Goal: Information Seeking & Learning: Learn about a topic

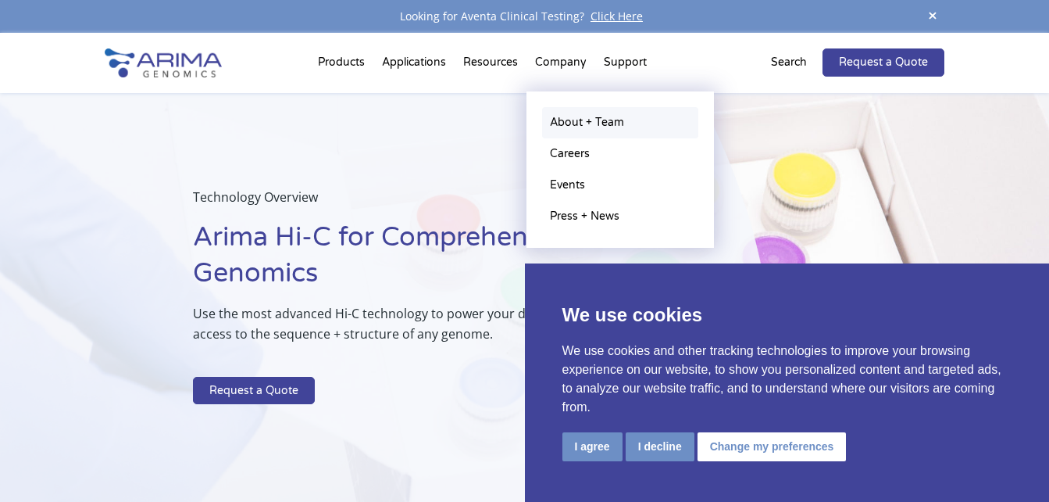
click at [579, 129] on link "About + Team" at bounding box center [620, 122] width 156 height 31
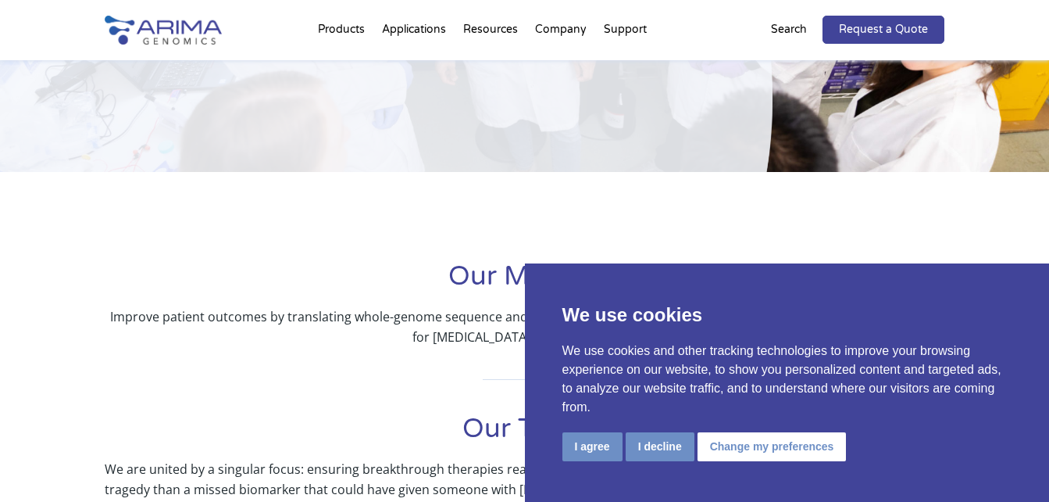
scroll to position [188, 0]
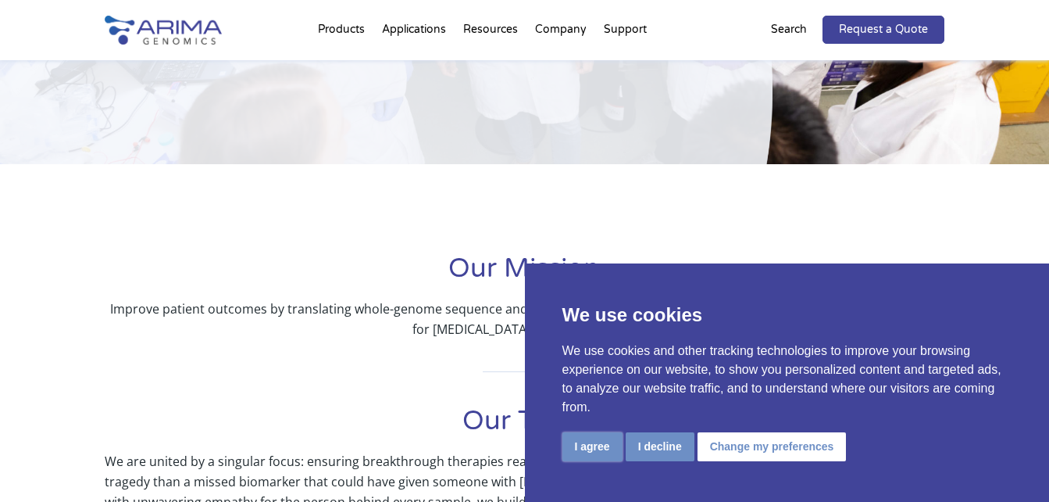
click at [584, 442] on button "I agree" at bounding box center [593, 446] width 60 height 29
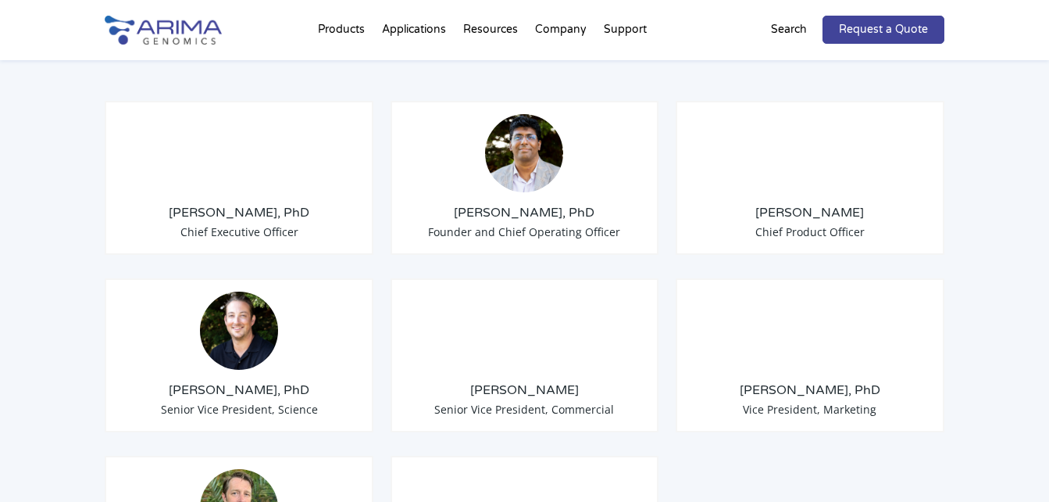
scroll to position [1250, 0]
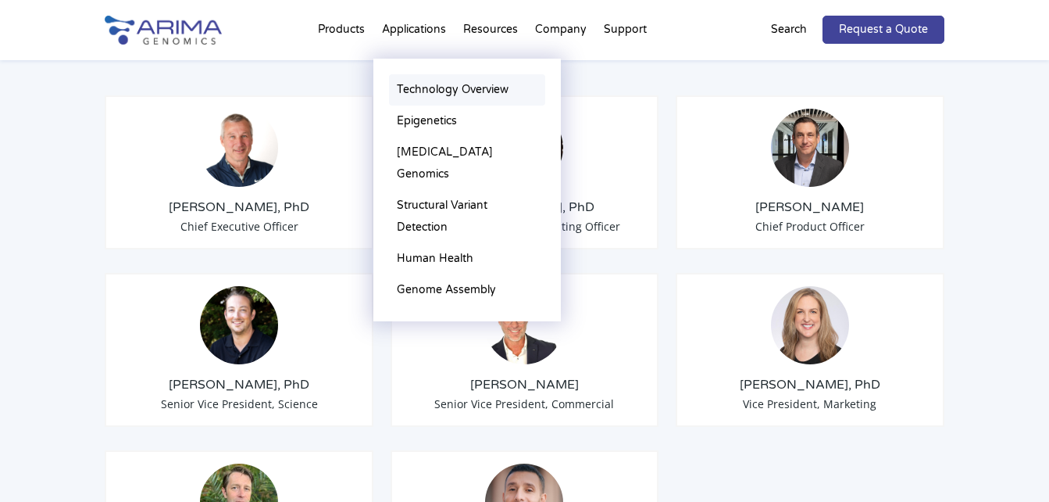
click at [456, 88] on link "Technology Overview" at bounding box center [467, 89] width 156 height 31
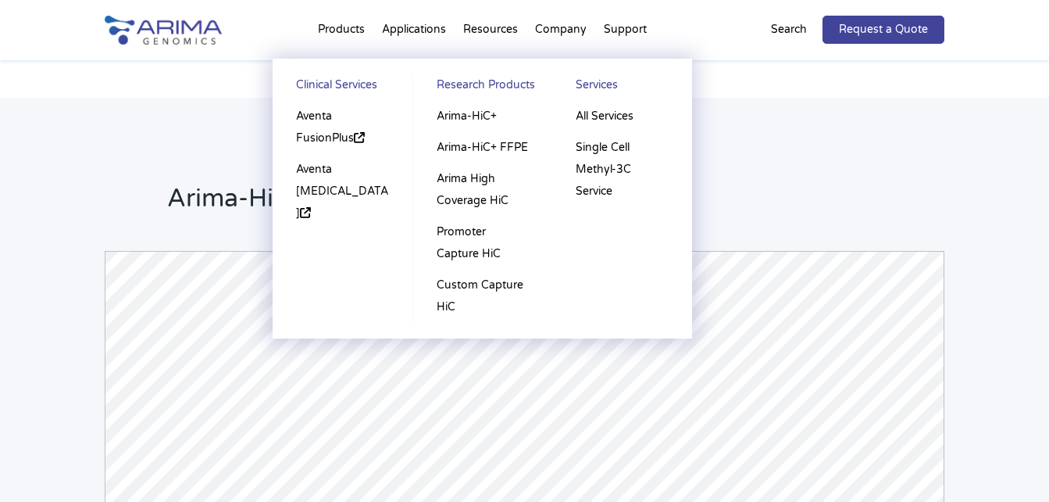
scroll to position [3454, 0]
